Goal: Find specific page/section: Find specific page/section

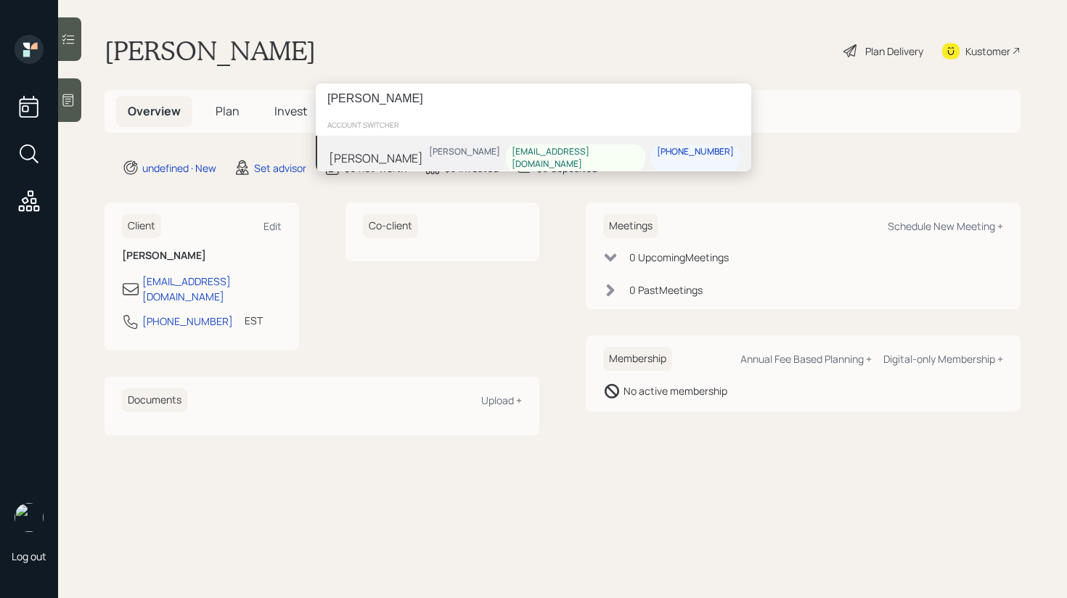
type input "[PERSON_NAME]"
click at [437, 155] on div "[PERSON_NAME]" at bounding box center [464, 152] width 71 height 12
